Goal: Check status: Check status

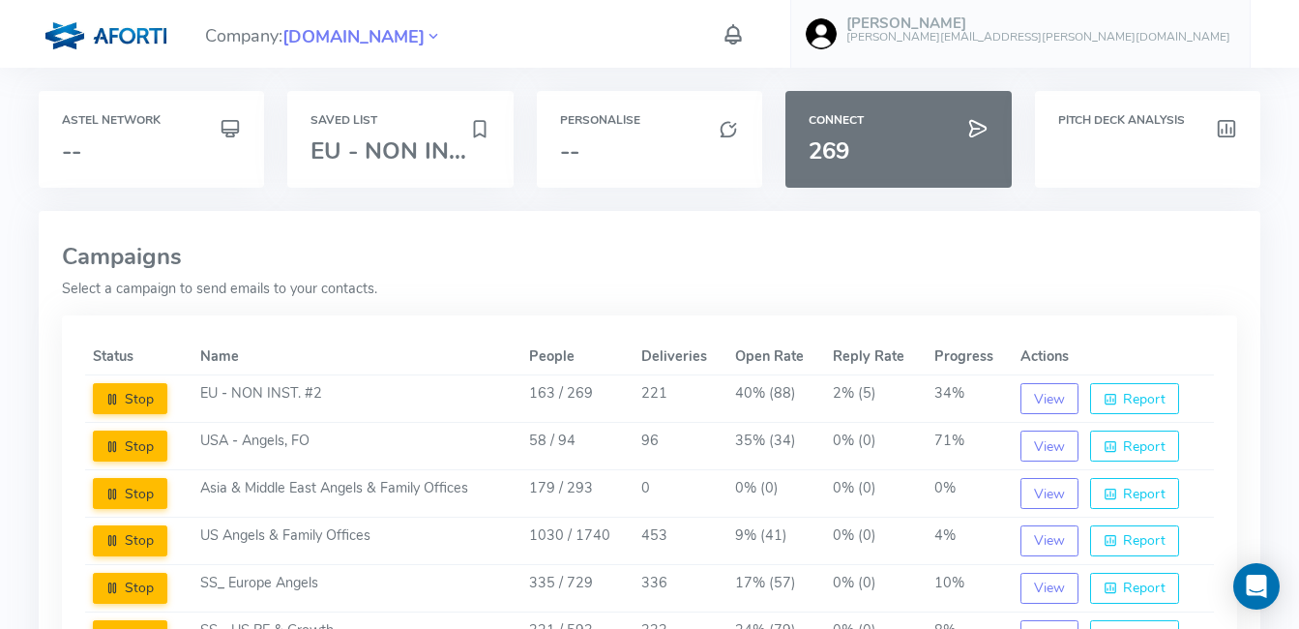
scroll to position [161, 0]
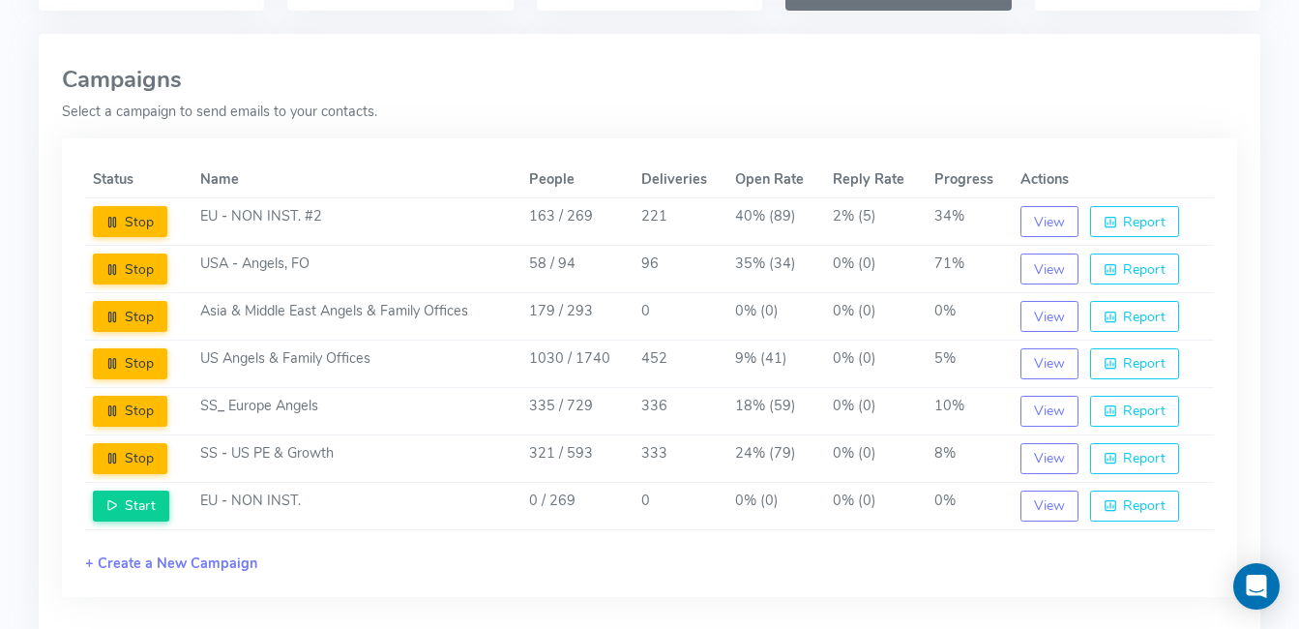
scroll to position [183, 0]
